Goal: Task Accomplishment & Management: Complete application form

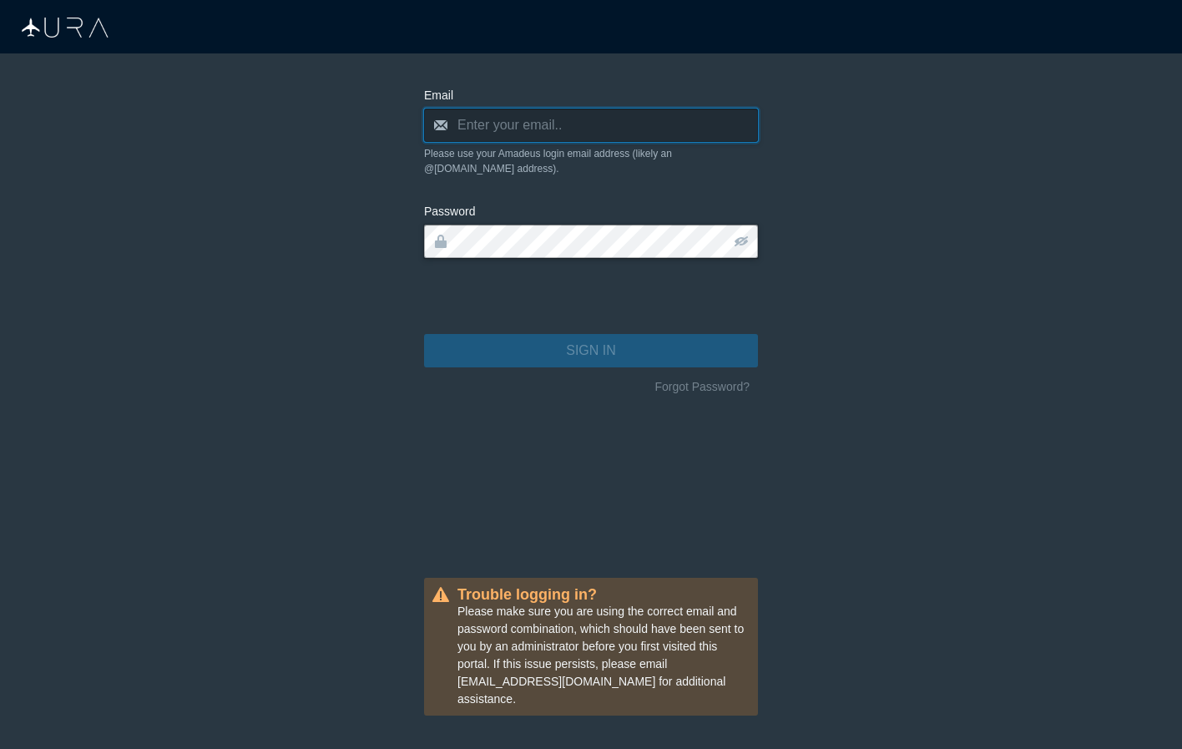
type input "[PERSON_NAME][EMAIL_ADDRESS][DOMAIN_NAME]"
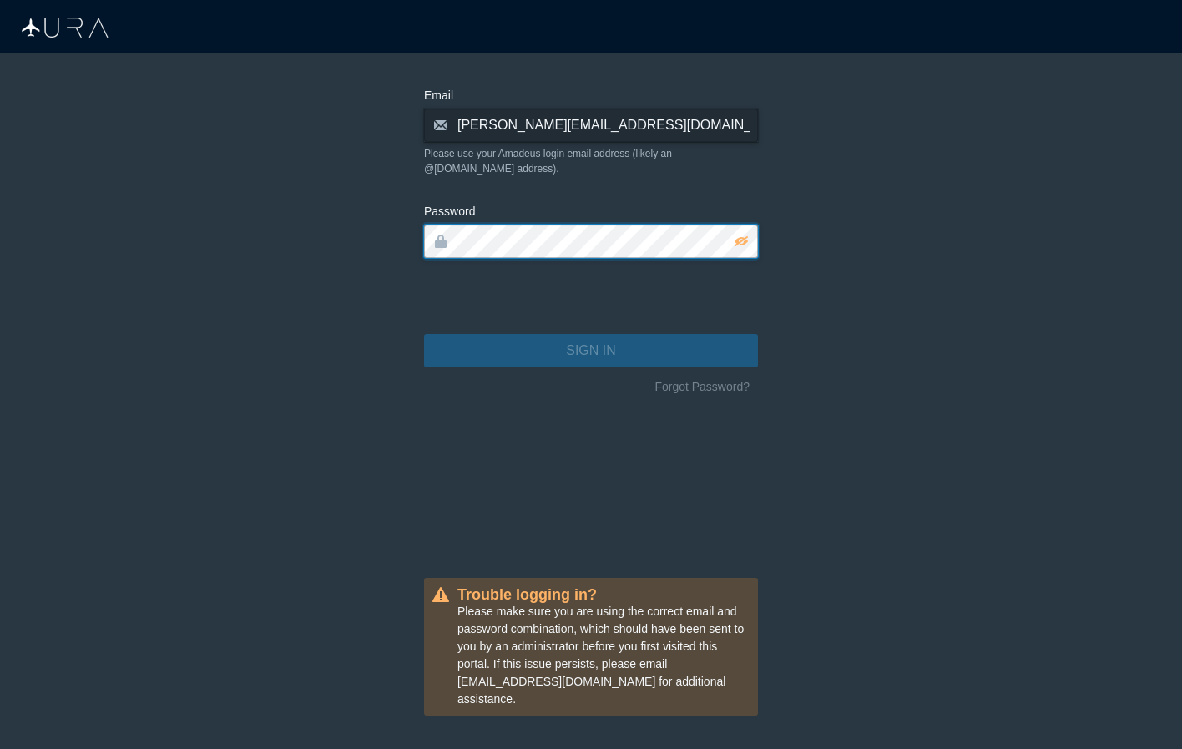
click at [591, 336] on button "SIGN IN" at bounding box center [591, 350] width 334 height 33
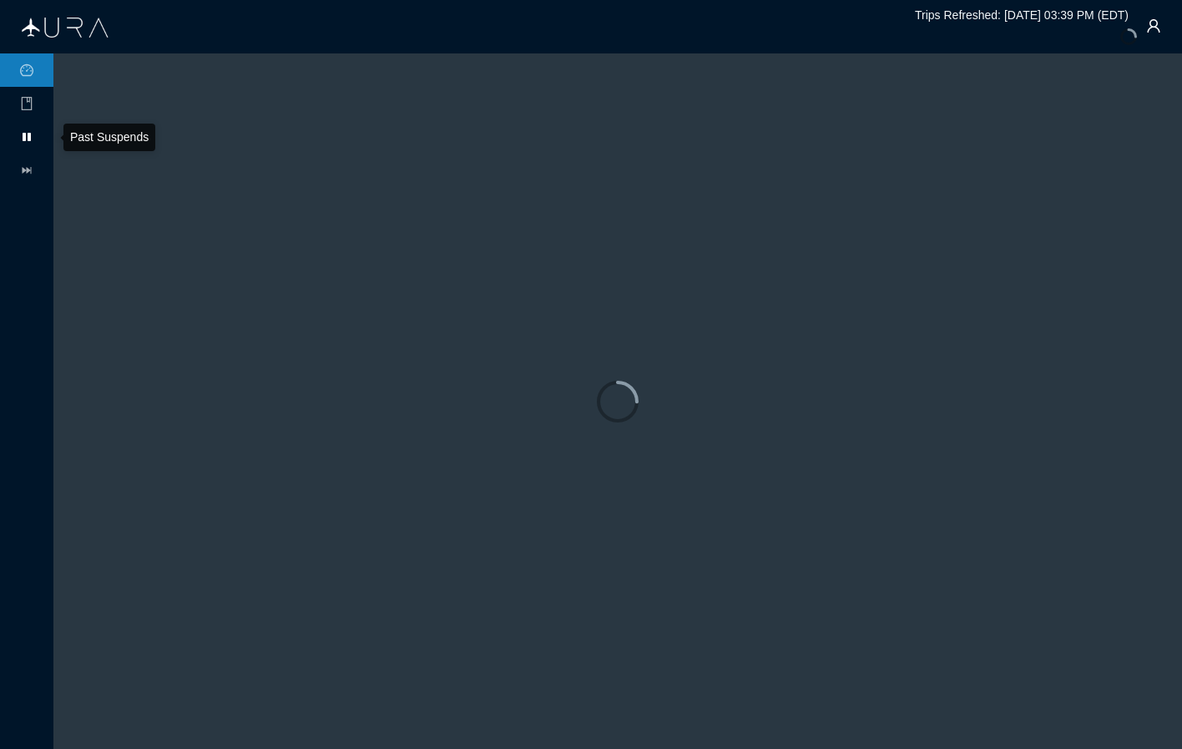
click at [28, 139] on icon at bounding box center [27, 137] width 8 height 8
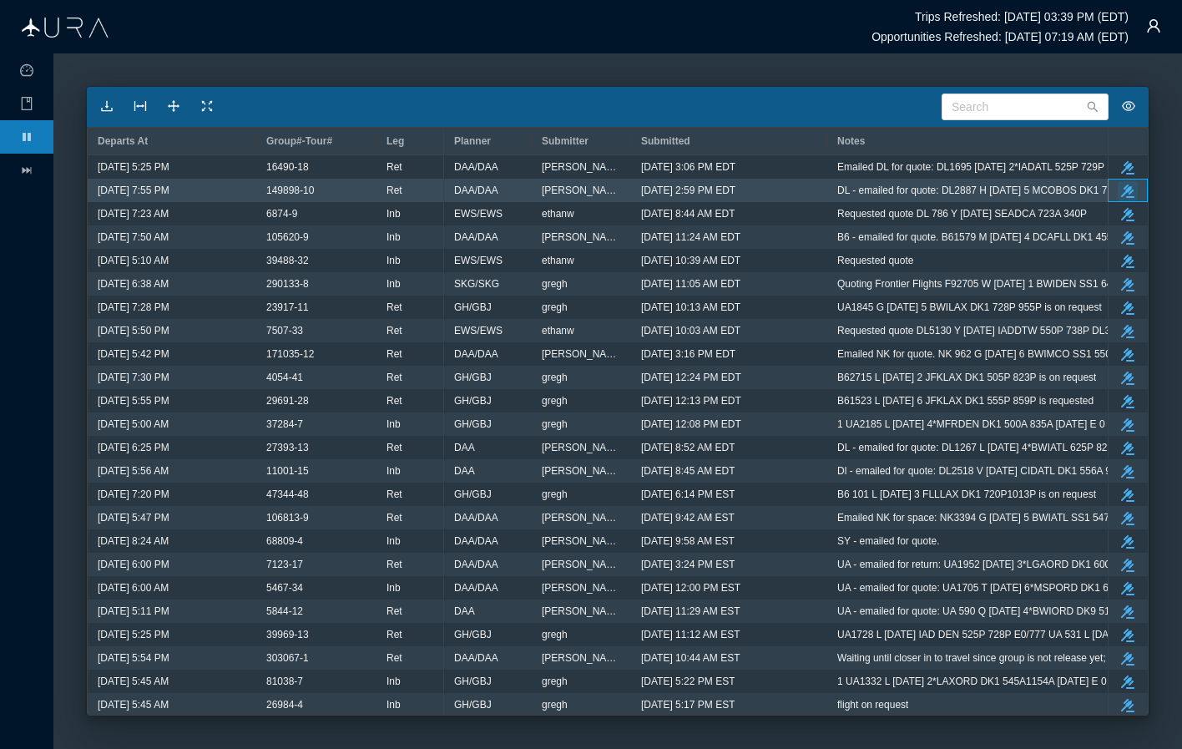
click at [1131, 190] on icon "take-action" at bounding box center [1127, 190] width 13 height 13
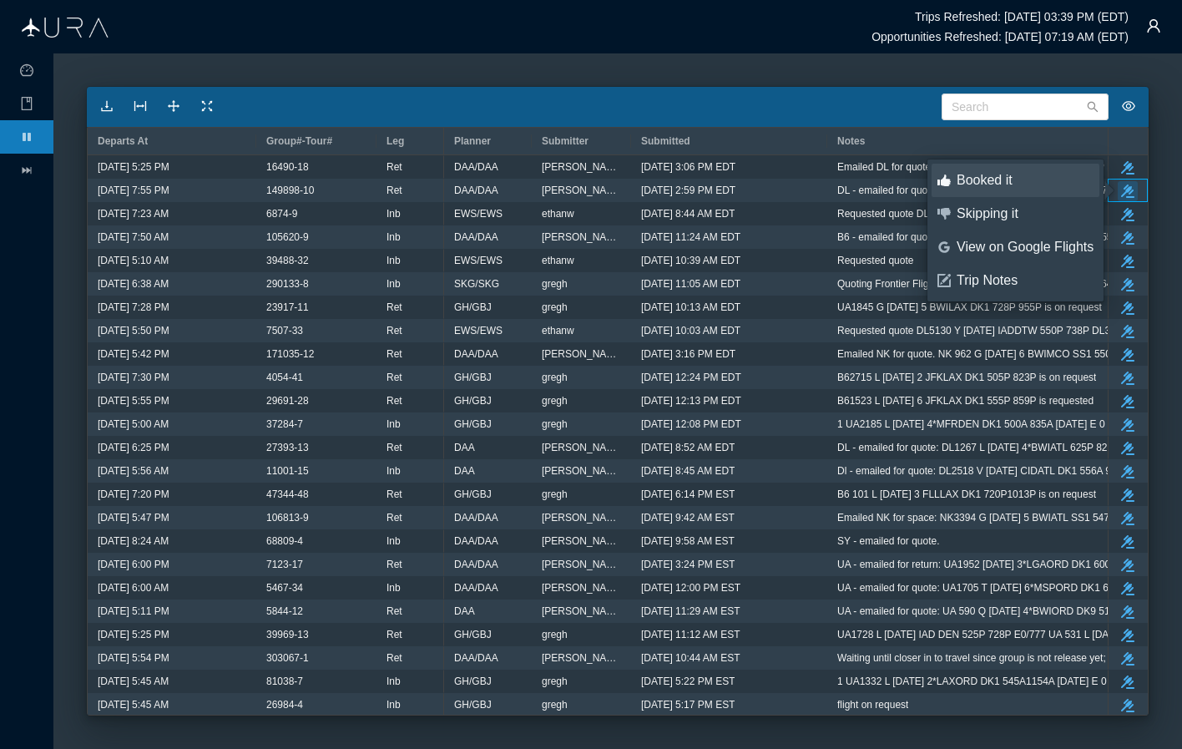
click at [1008, 186] on div "Booked it" at bounding box center [1024, 180] width 137 height 18
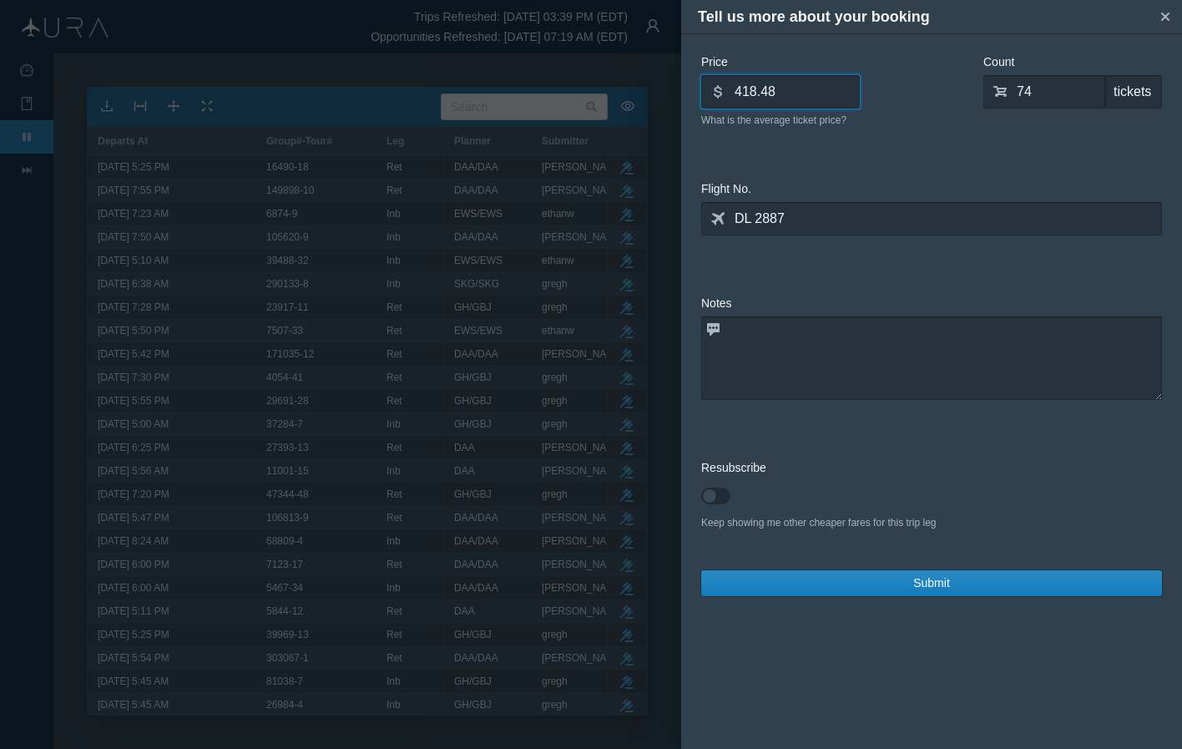
drag, startPoint x: 796, startPoint y: 96, endPoint x: 652, endPoint y: 89, distance: 144.5
click at [652, 89] on div "Tell us more about your booking small-cross Price dollar 418.48 What is the ave…" at bounding box center [591, 374] width 1182 height 749
type input "436.68"
click at [1052, 94] on input "74" at bounding box center [1044, 91] width 122 height 33
type input "0"
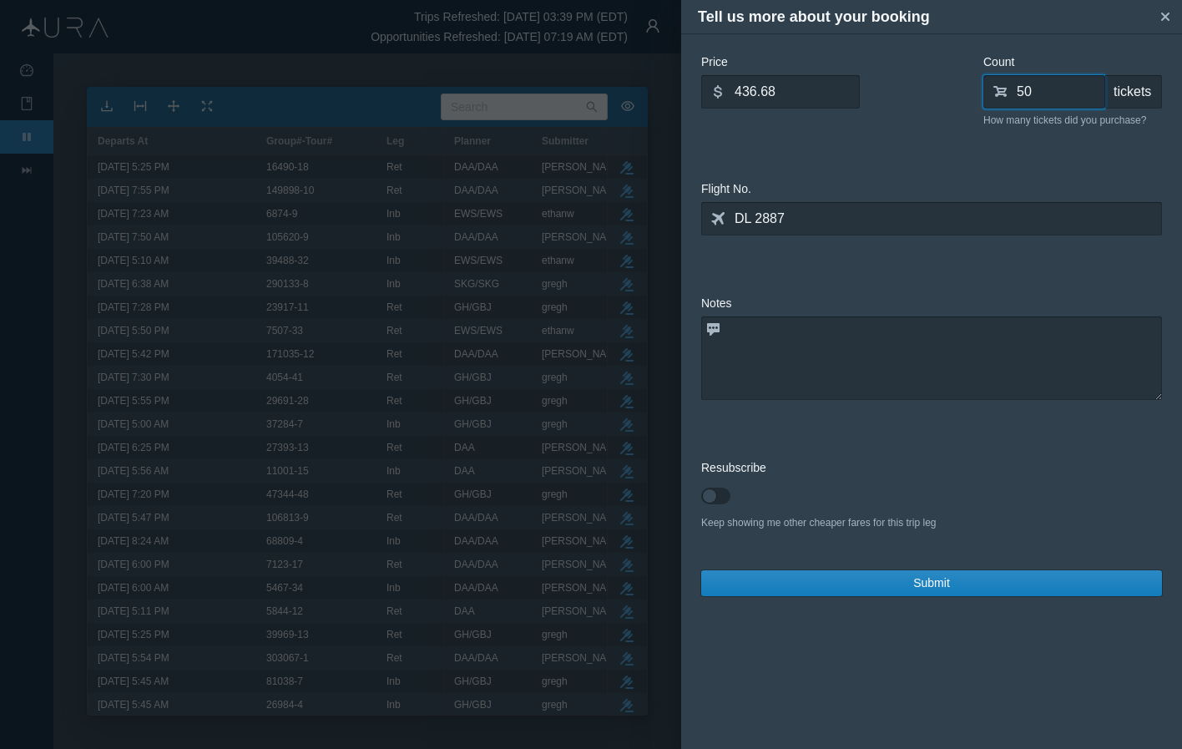
type input "50"
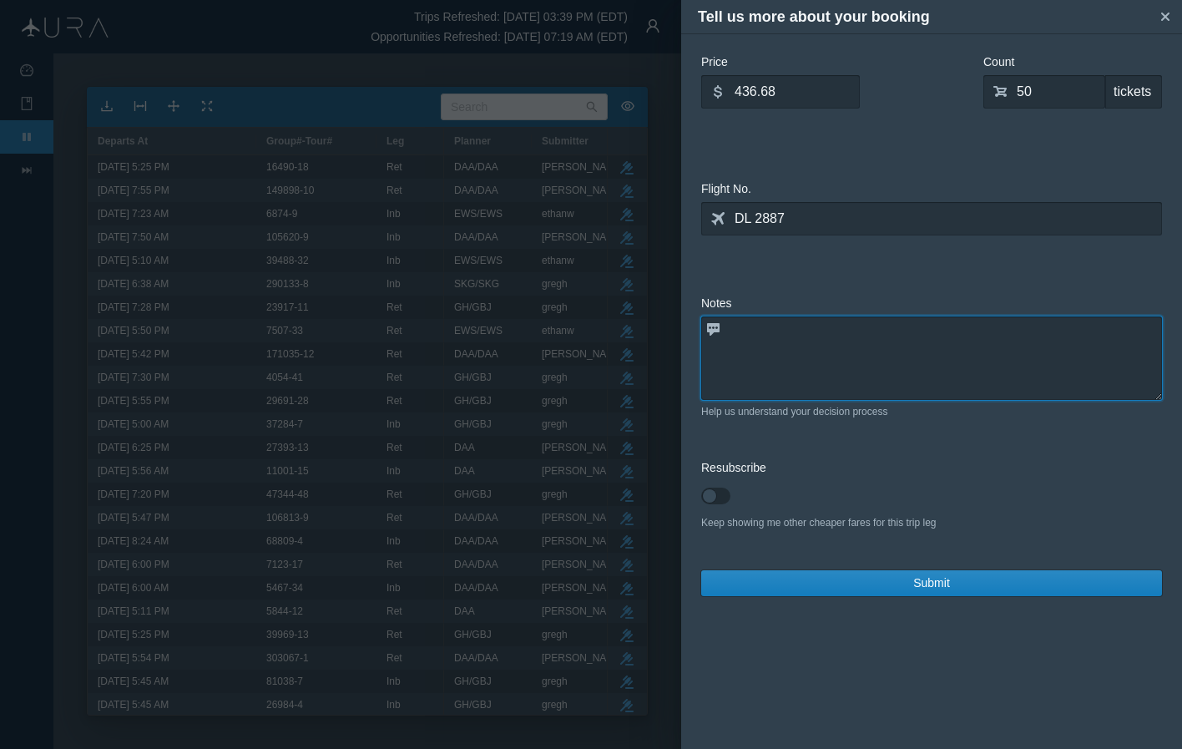
click at [880, 371] on textarea at bounding box center [931, 357] width 461 height 83
type textarea "B"
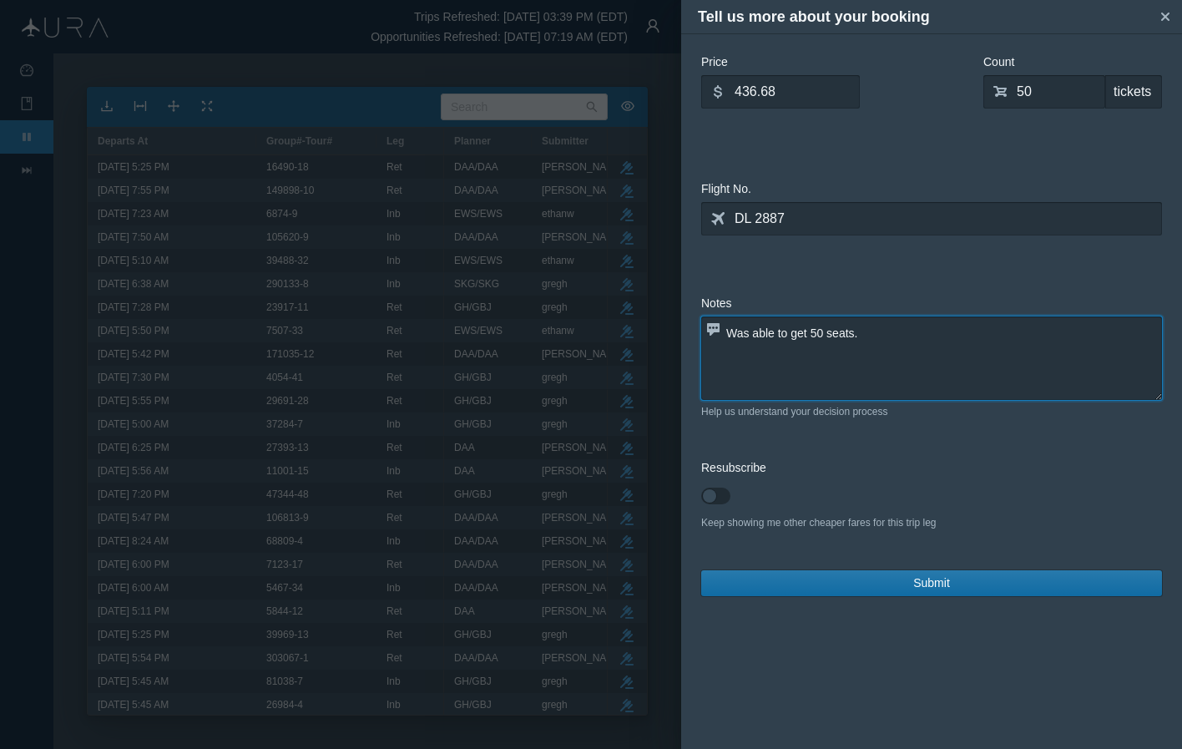
type textarea "Was able to get 50 seats."
click at [919, 581] on span "Submit" at bounding box center [931, 583] width 37 height 18
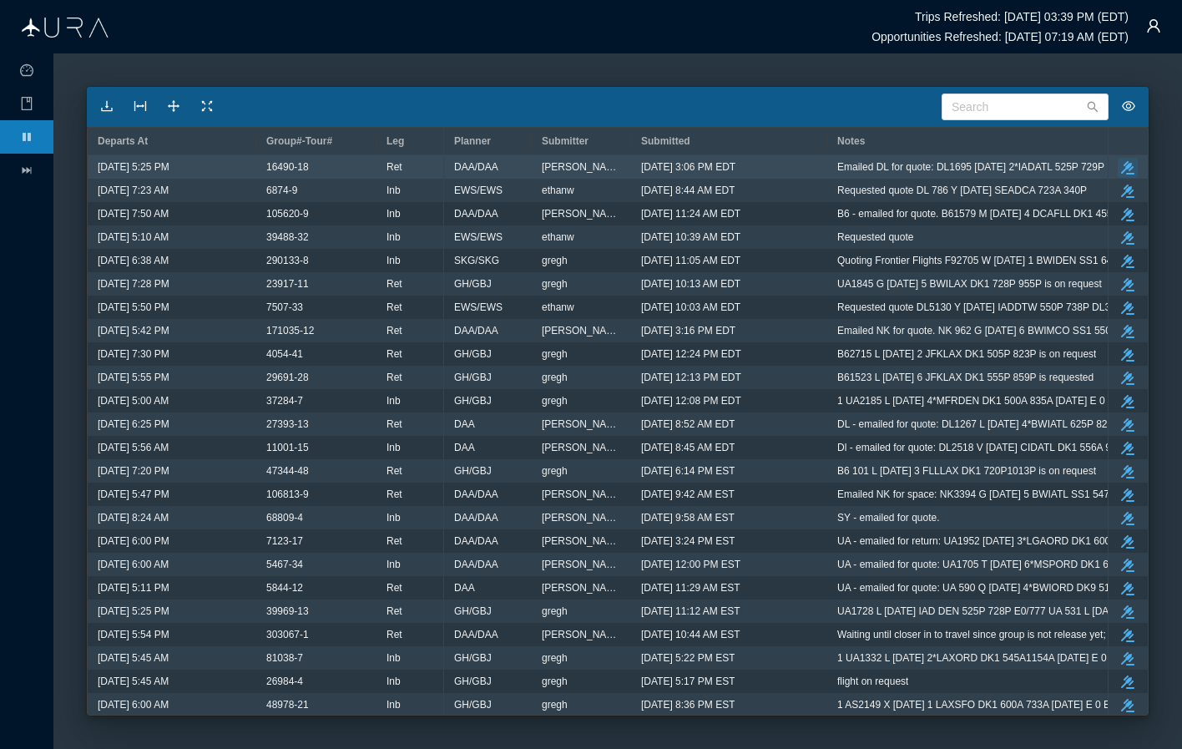
click at [1127, 167] on icon "button" at bounding box center [1127, 167] width 13 height 13
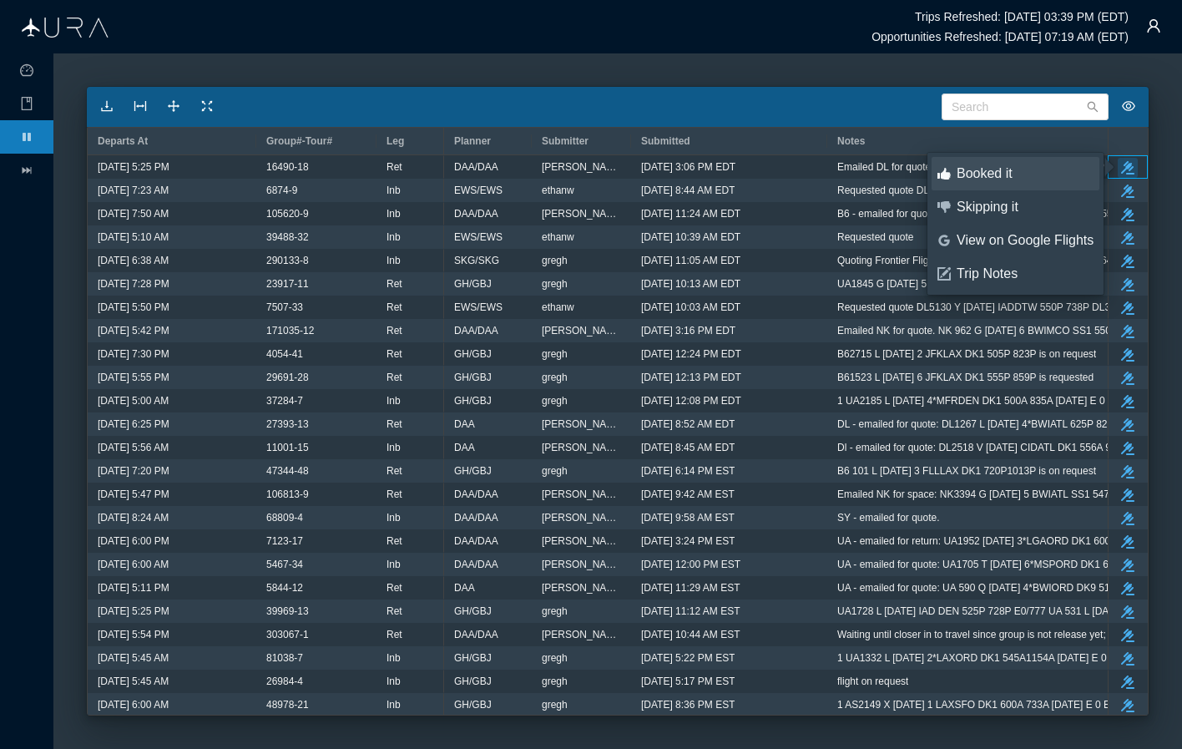
click at [1001, 173] on div "Booked it" at bounding box center [1024, 173] width 137 height 18
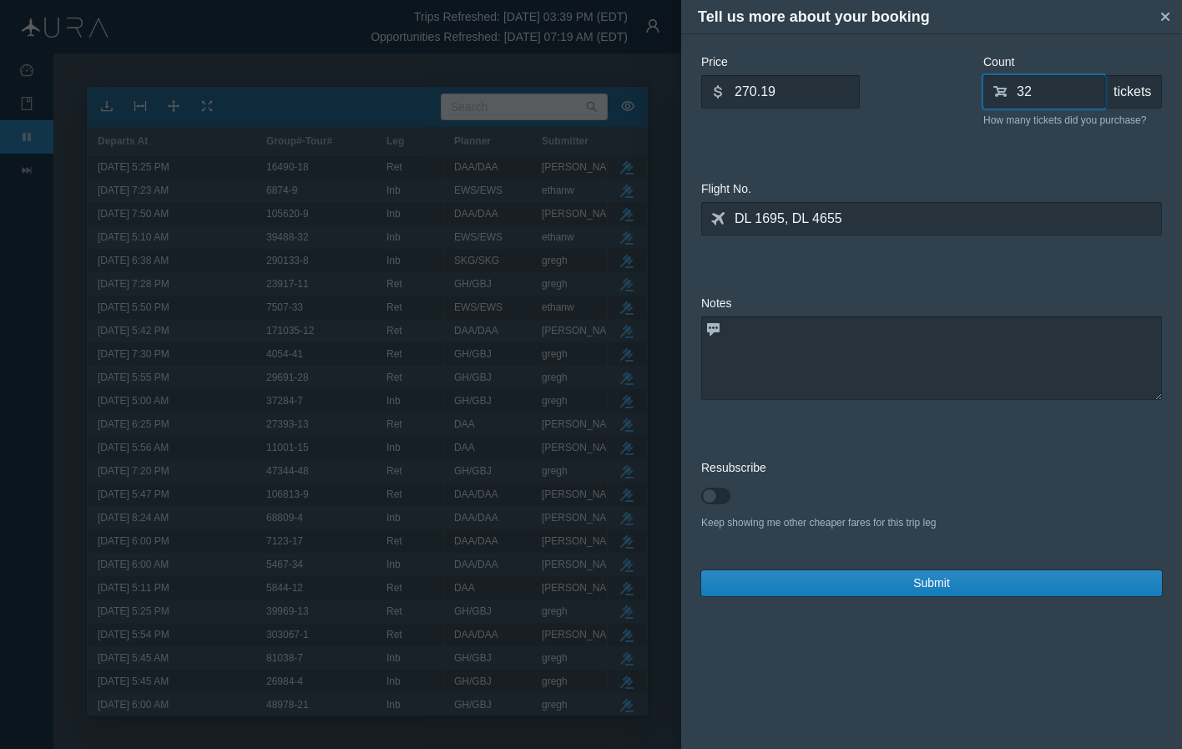
click at [1042, 90] on input "32" at bounding box center [1044, 91] width 122 height 33
type input "0"
type input "27"
drag, startPoint x: 792, startPoint y: 96, endPoint x: 603, endPoint y: 112, distance: 190.1
click at [603, 112] on div "Tell us more about your booking small-cross Price dollar 270.19 What is the ave…" at bounding box center [591, 374] width 1182 height 749
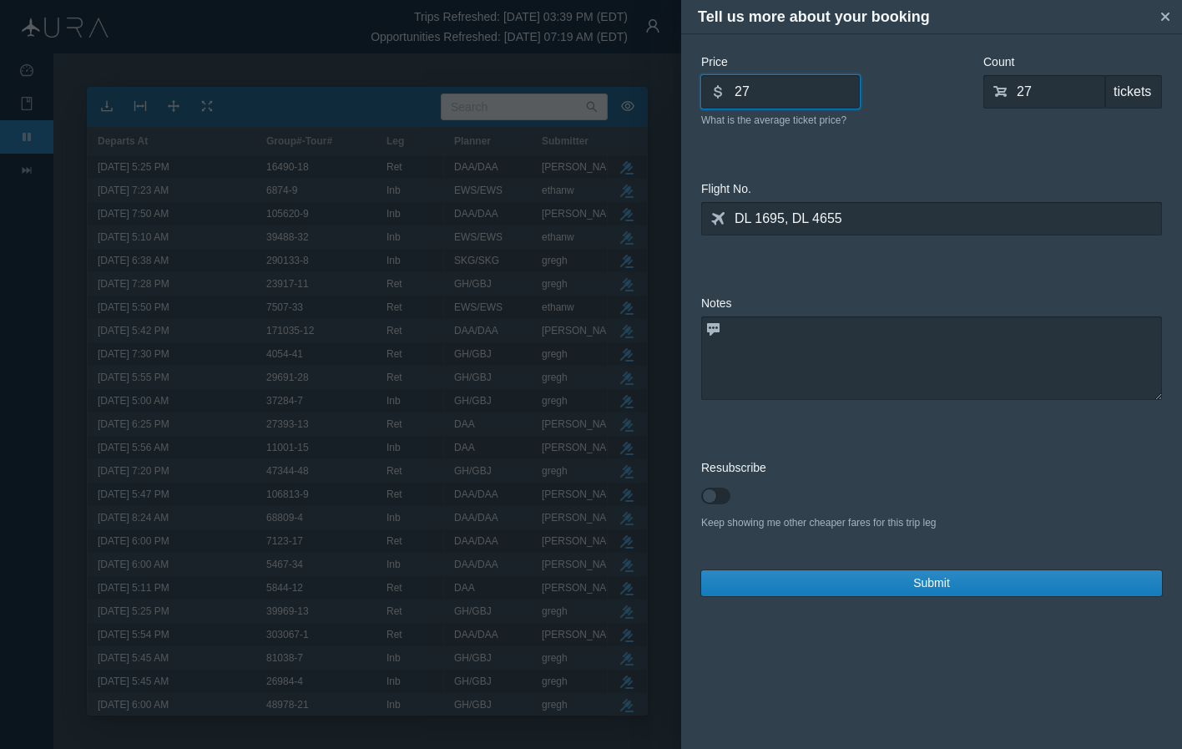
type input "2"
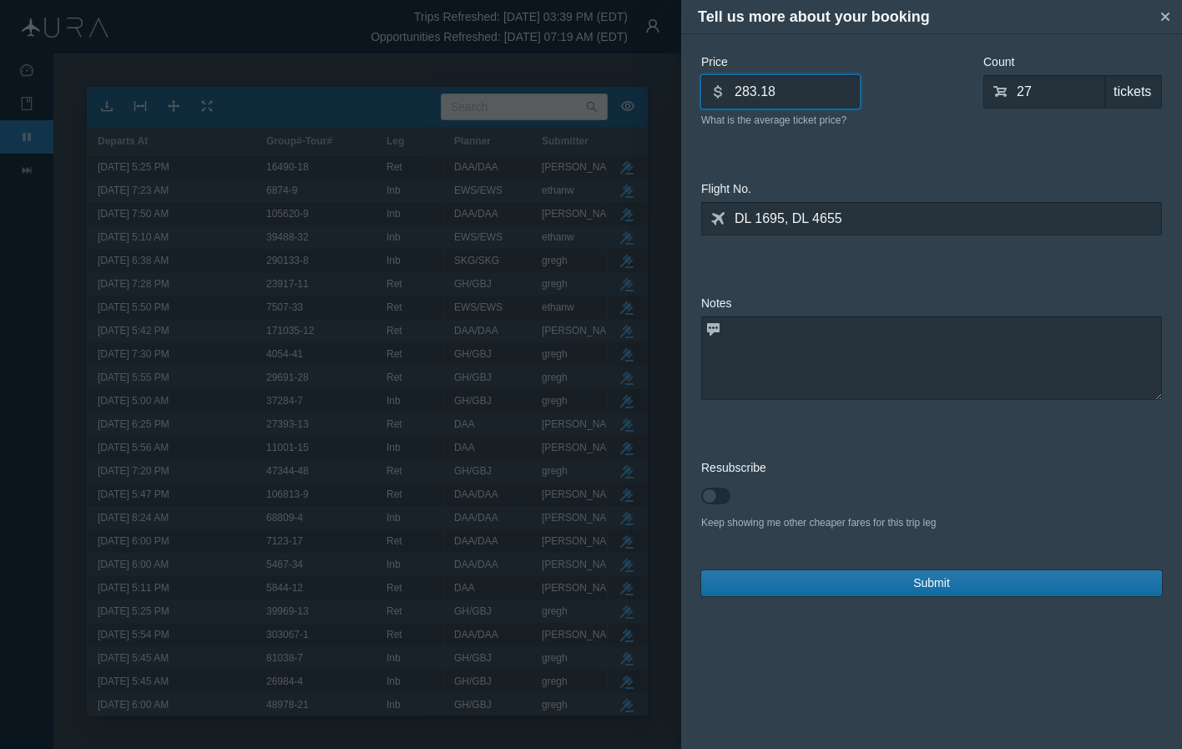
type input "283.18"
click at [890, 582] on button "Submit" at bounding box center [931, 583] width 461 height 26
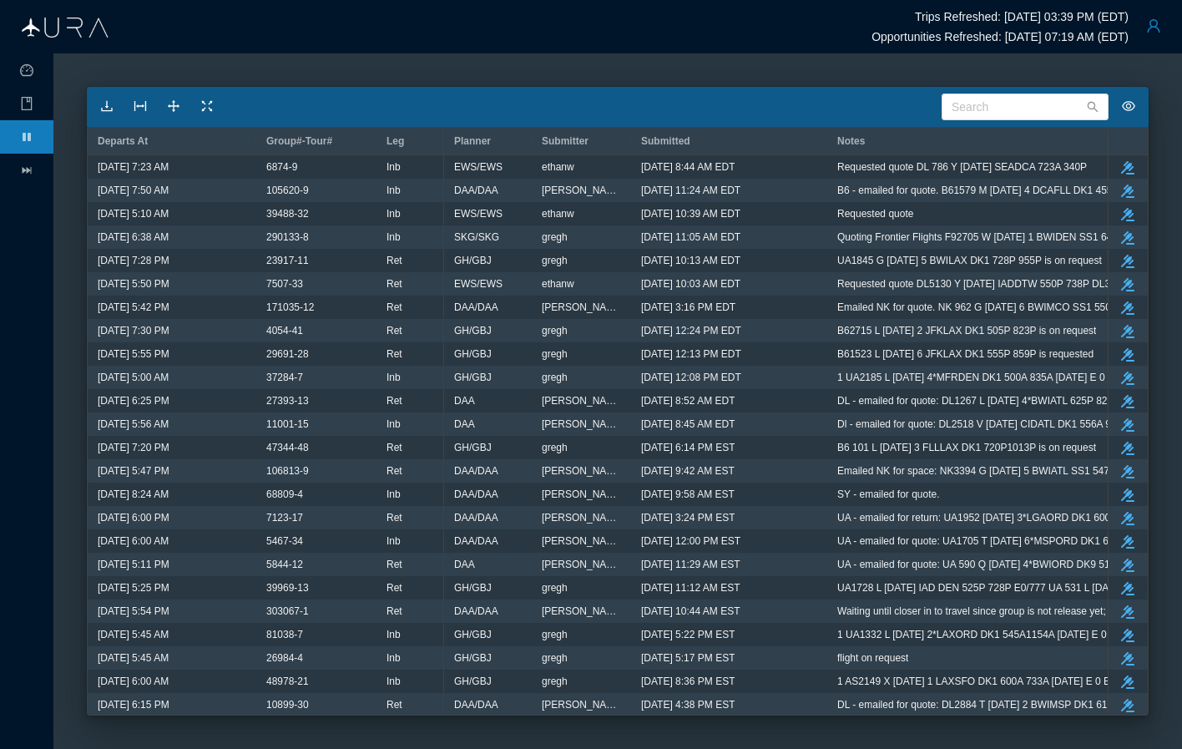
click at [1152, 29] on button "button" at bounding box center [1153, 25] width 33 height 33
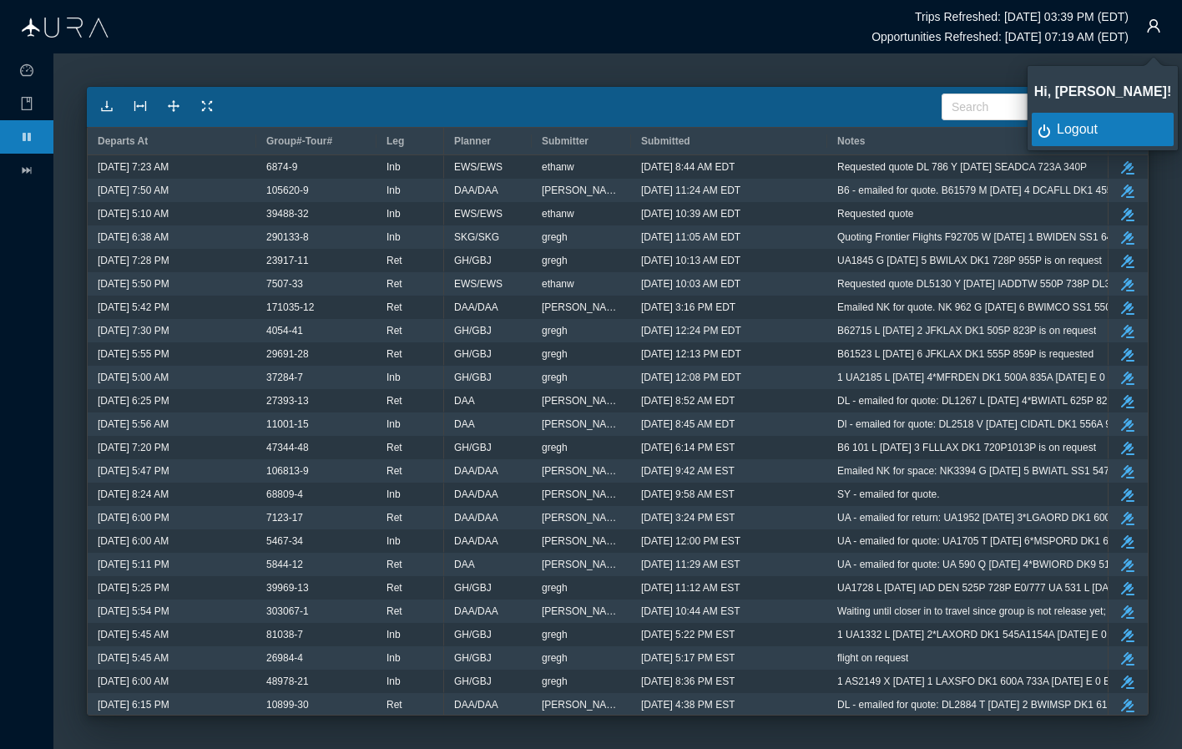
click at [1082, 128] on div "Logout" at bounding box center [1112, 129] width 111 height 18
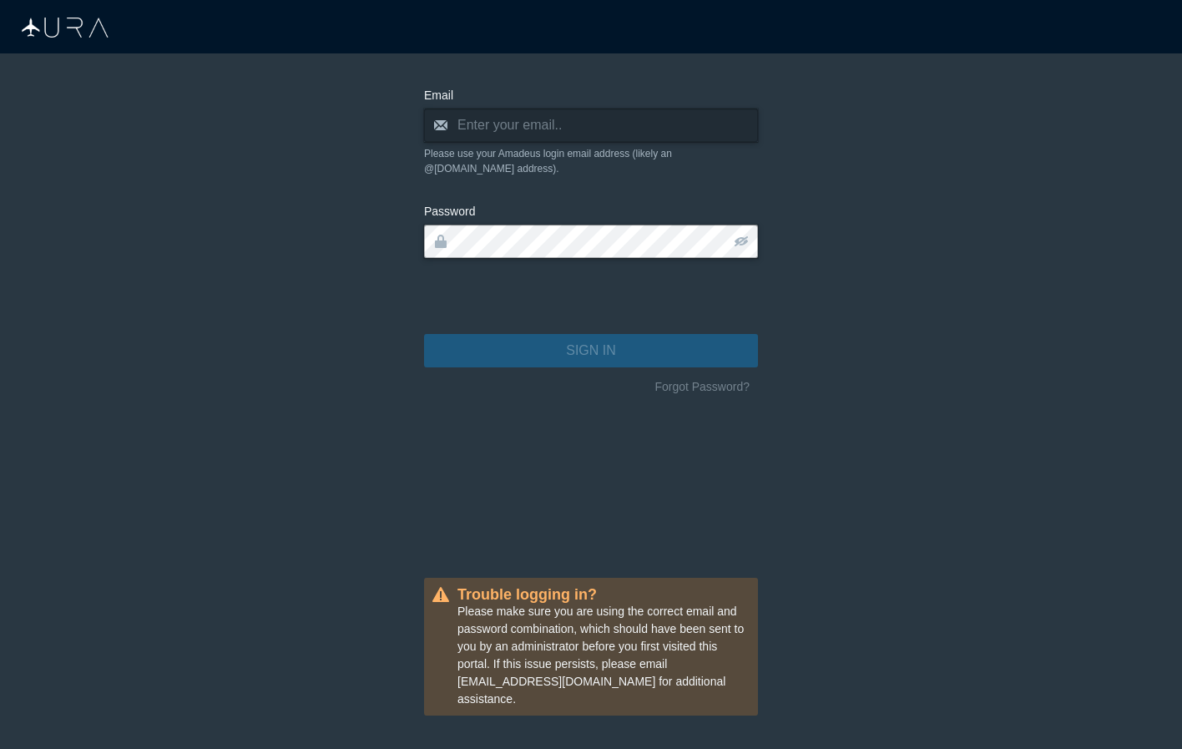
click at [1023, 296] on main "Email envelope Please use your Amadeus login email address (likely an @[DOMAIN_…" at bounding box center [591, 400] width 1182 height 695
